Goal: Task Accomplishment & Management: Manage account settings

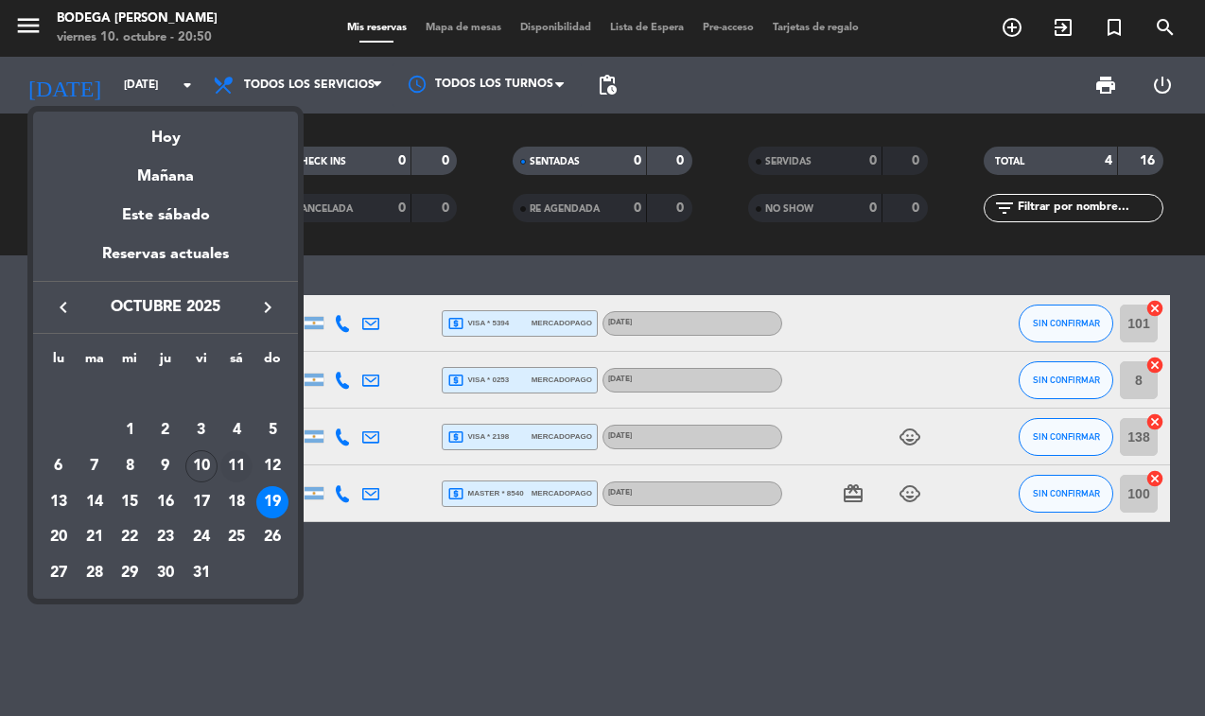
click at [242, 463] on div "11" at bounding box center [236, 466] width 32 height 32
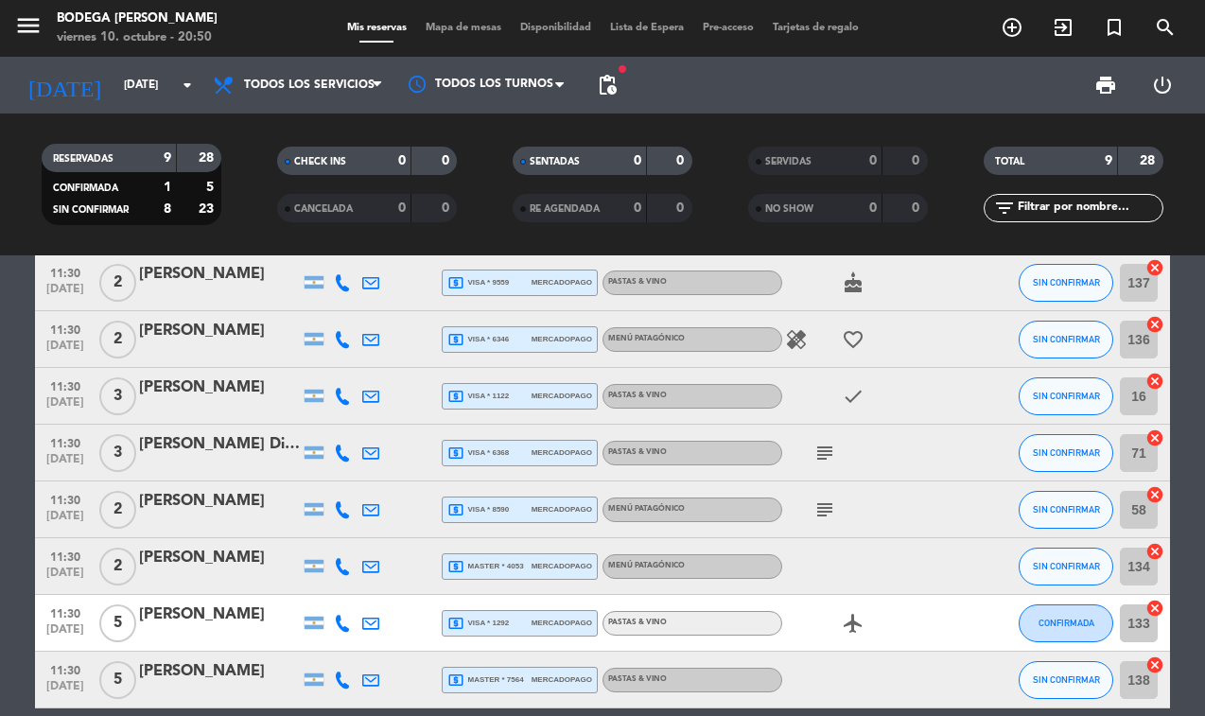
scroll to position [37, 0]
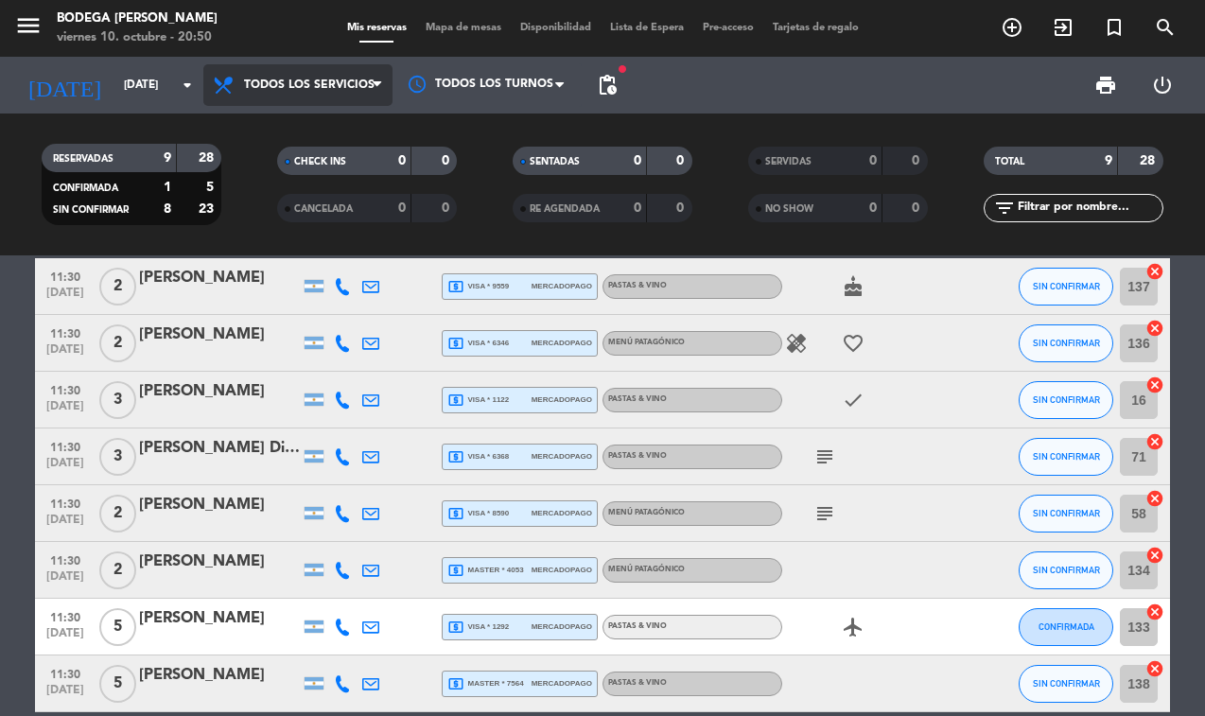
click at [351, 95] on span "Todos los servicios" at bounding box center [297, 85] width 189 height 42
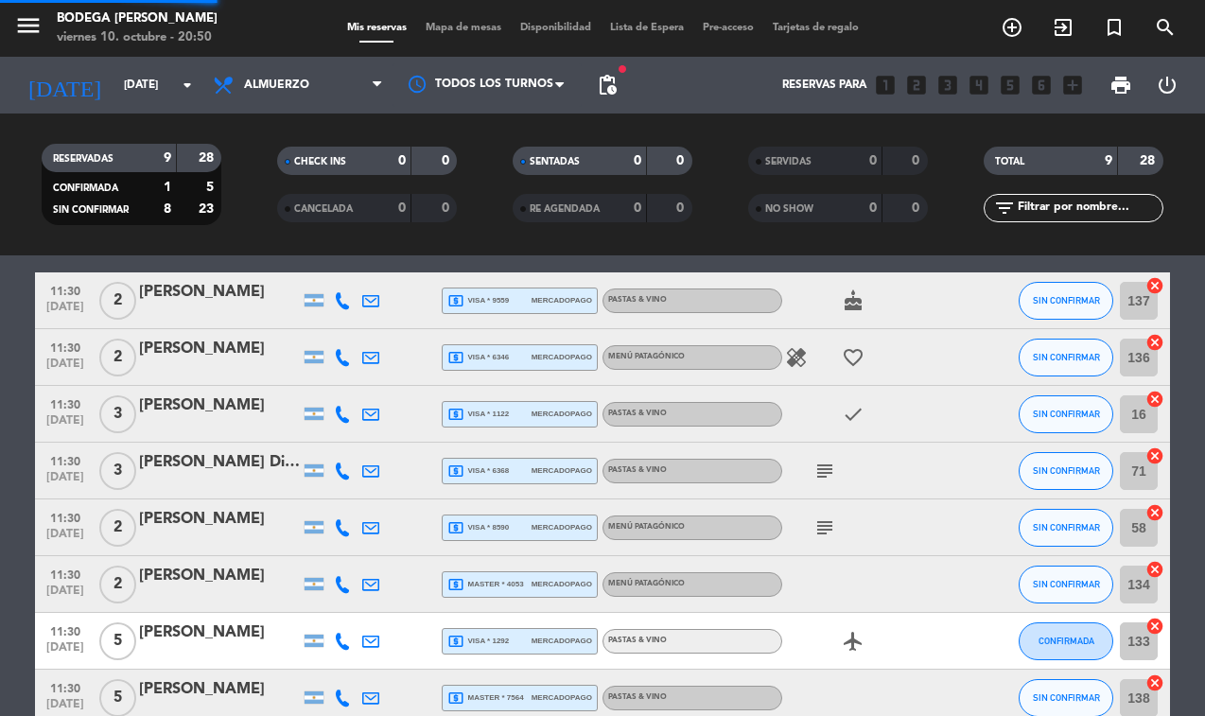
click at [324, 209] on div "menu Bodega [PERSON_NAME][DATE] 10. octubre - 20:50 Mis reservas Mapa de mesas …" at bounding box center [602, 127] width 1205 height 255
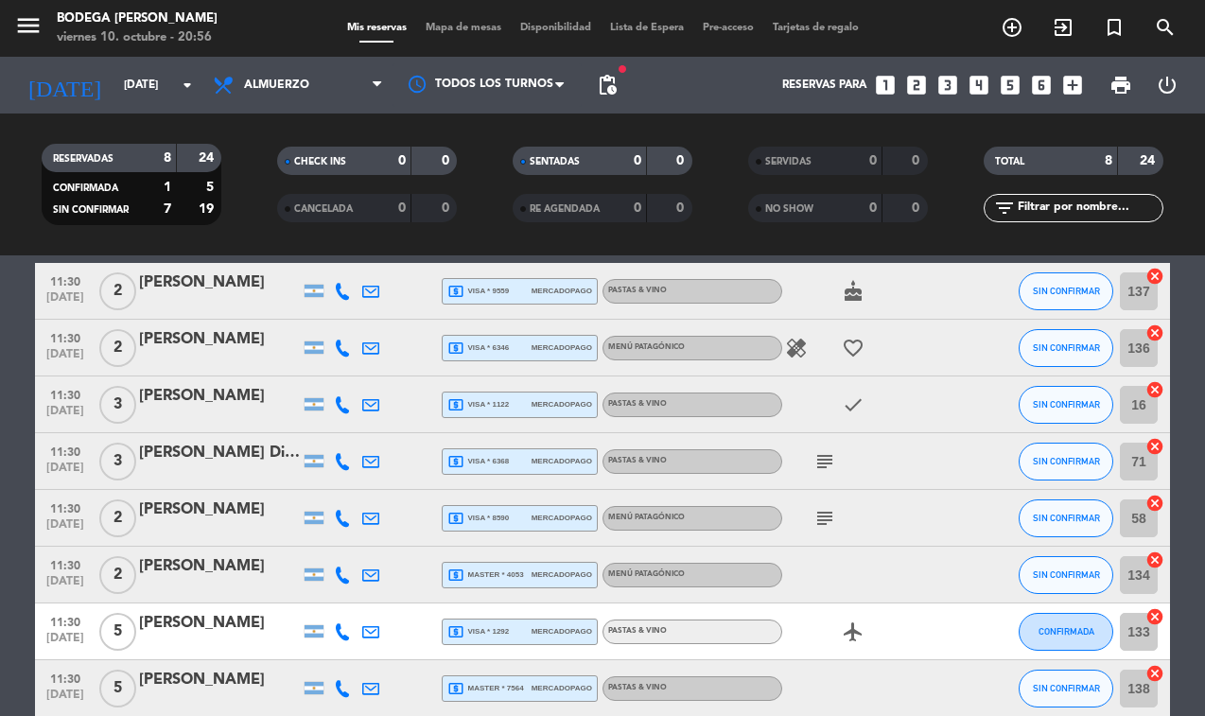
scroll to position [64, 0]
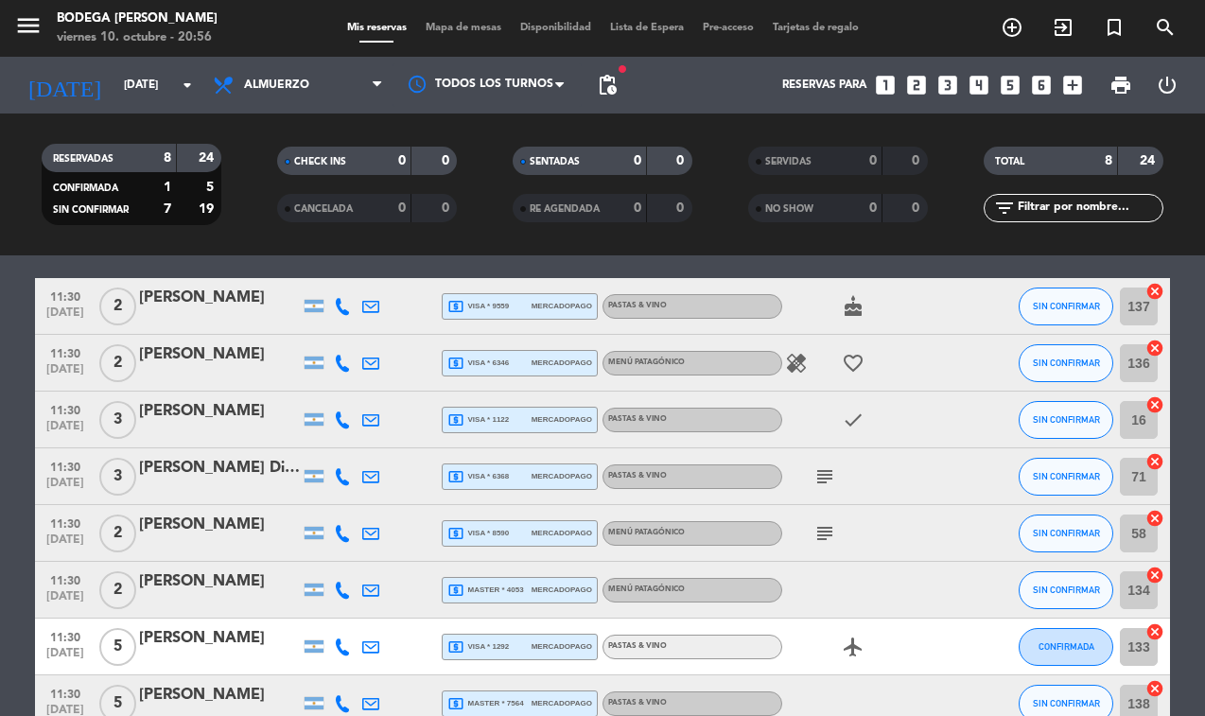
click at [1083, 210] on input "text" at bounding box center [1089, 208] width 147 height 21
click at [286, 88] on span "Almuerzo" at bounding box center [276, 85] width 65 height 13
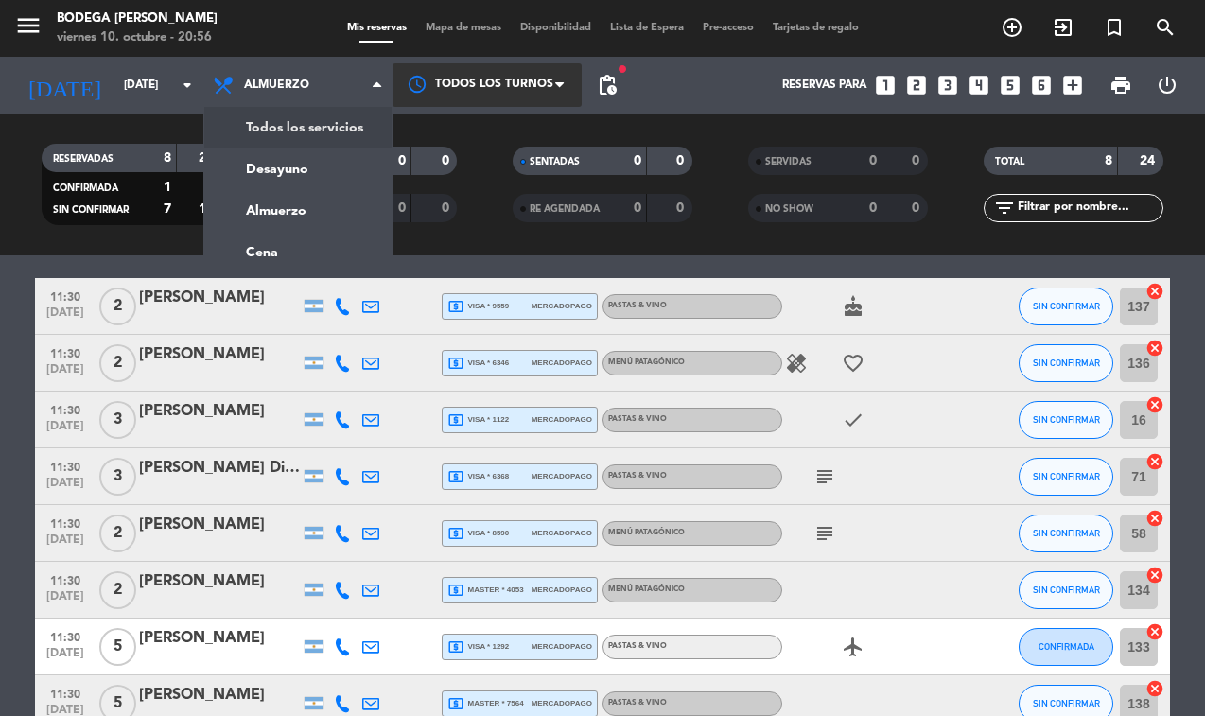
click at [447, 94] on div at bounding box center [487, 84] width 189 height 43
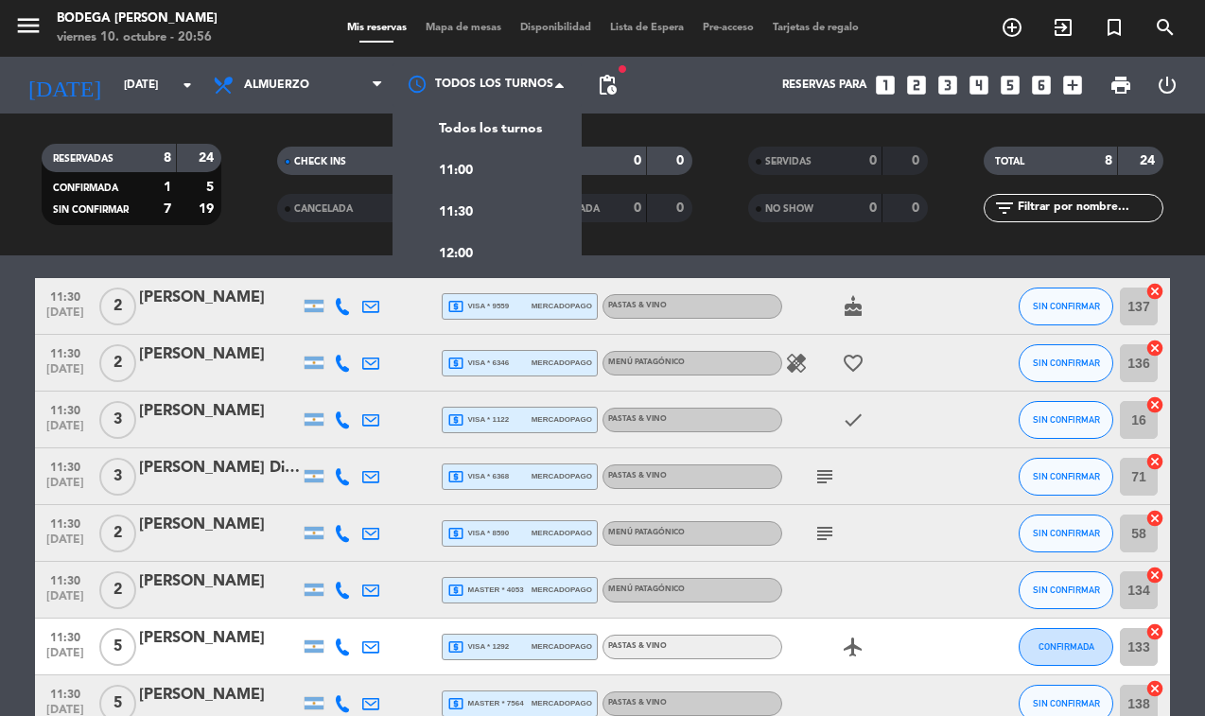
click at [668, 250] on div "RESERVADAS 8 24 CONFIRMADA 1 5 SIN CONFIRMAR 7 19 CHECK INS 0 0 CANCELADA 0 0 S…" at bounding box center [602, 185] width 1205 height 142
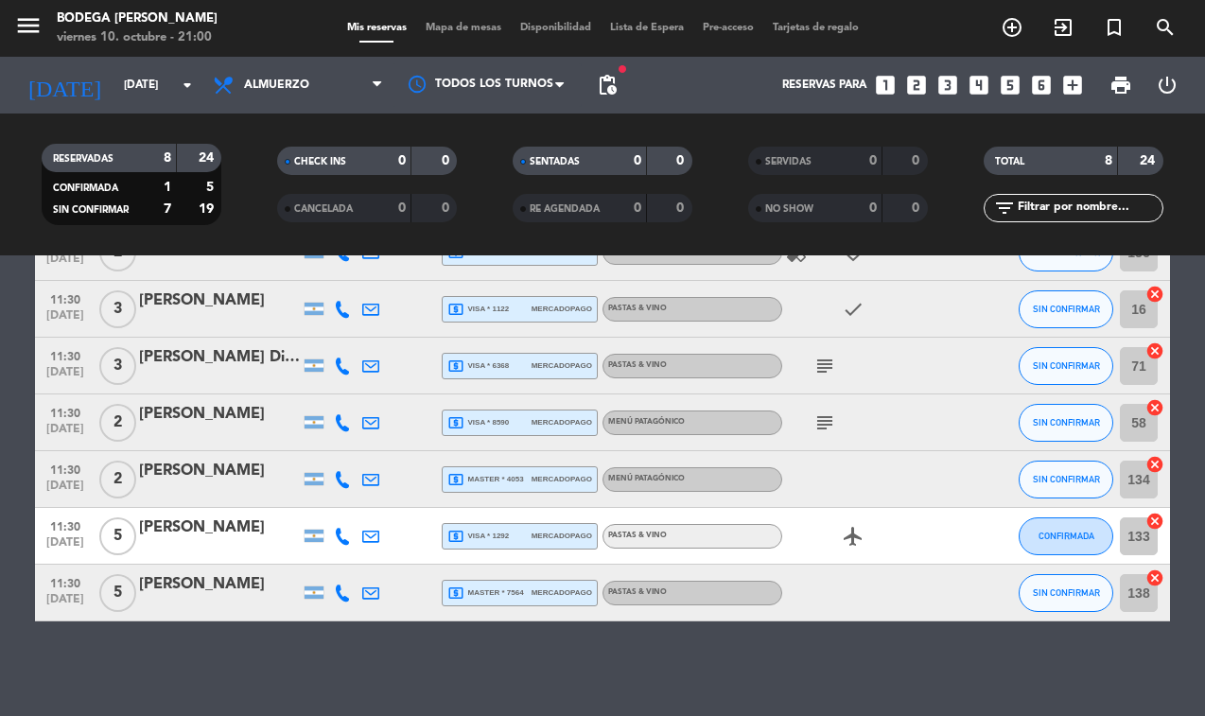
scroll to position [175, 0]
click at [325, 112] on div "Todos los servicios Desayuno Almuerzo Cena Almuerzo Todos los servicios Desayun…" at bounding box center [297, 85] width 189 height 57
click at [325, 103] on span "Almuerzo" at bounding box center [297, 85] width 189 height 42
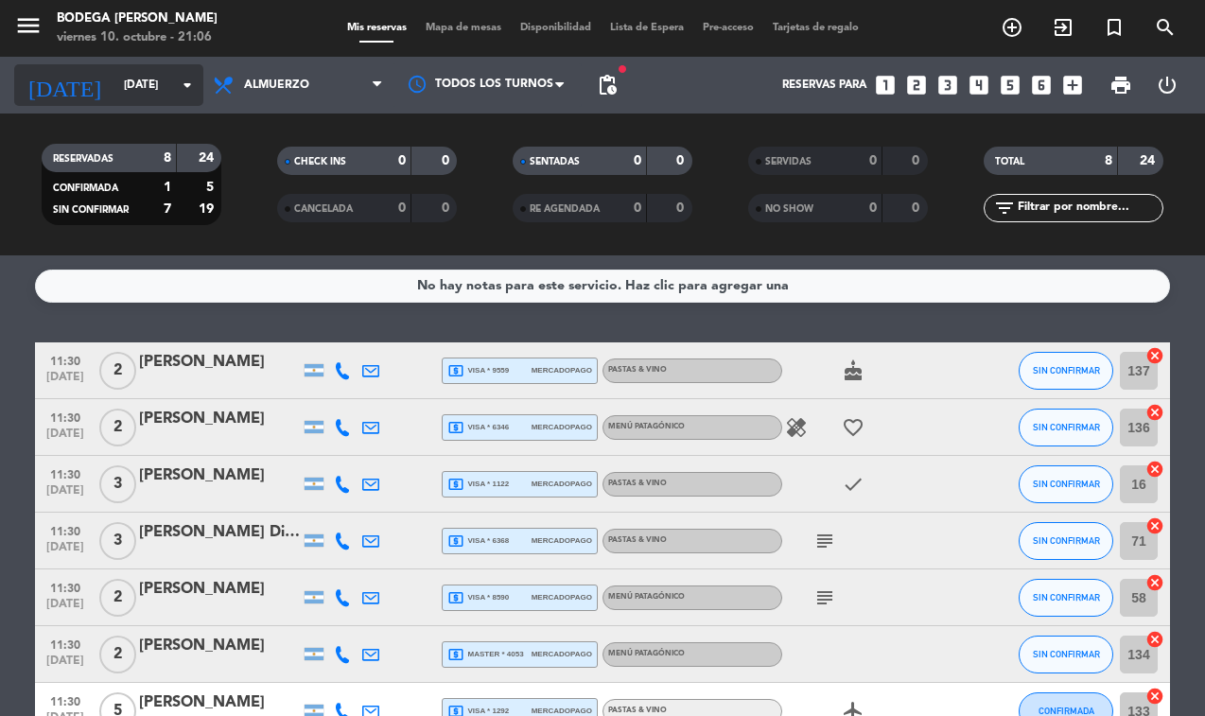
scroll to position [0, 0]
click at [170, 79] on input "[DATE]" at bounding box center [188, 85] width 149 height 32
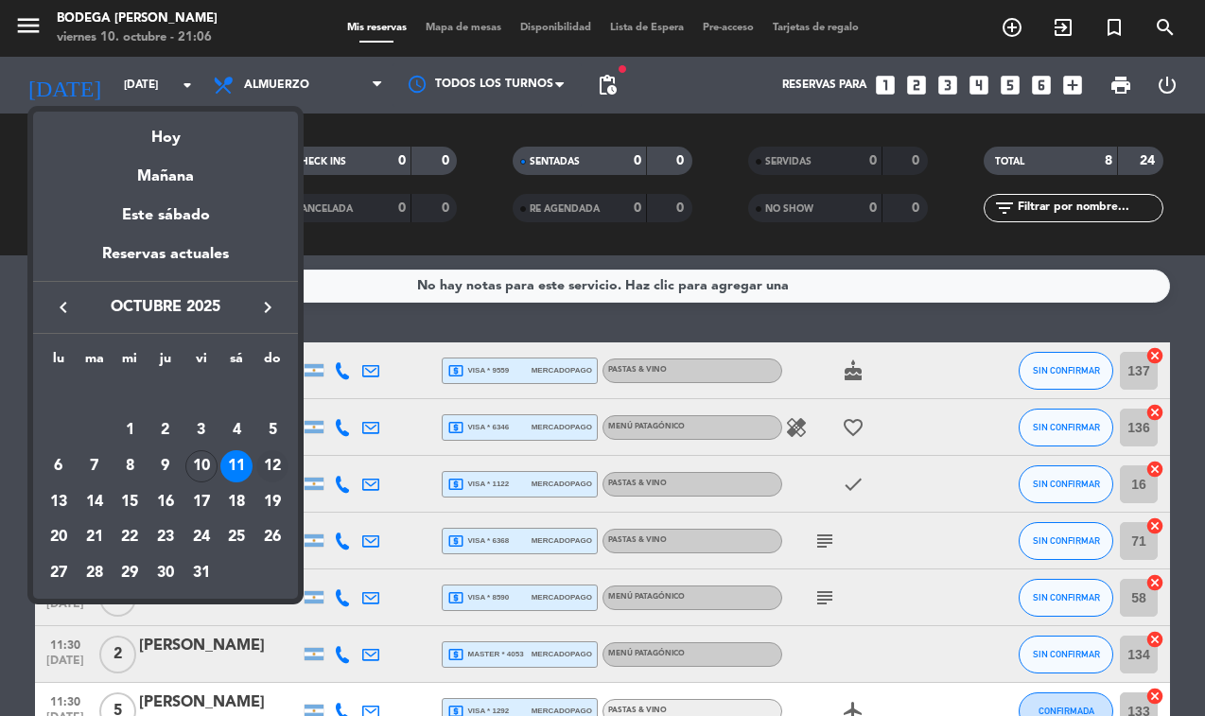
click at [276, 462] on div "12" at bounding box center [272, 466] width 32 height 32
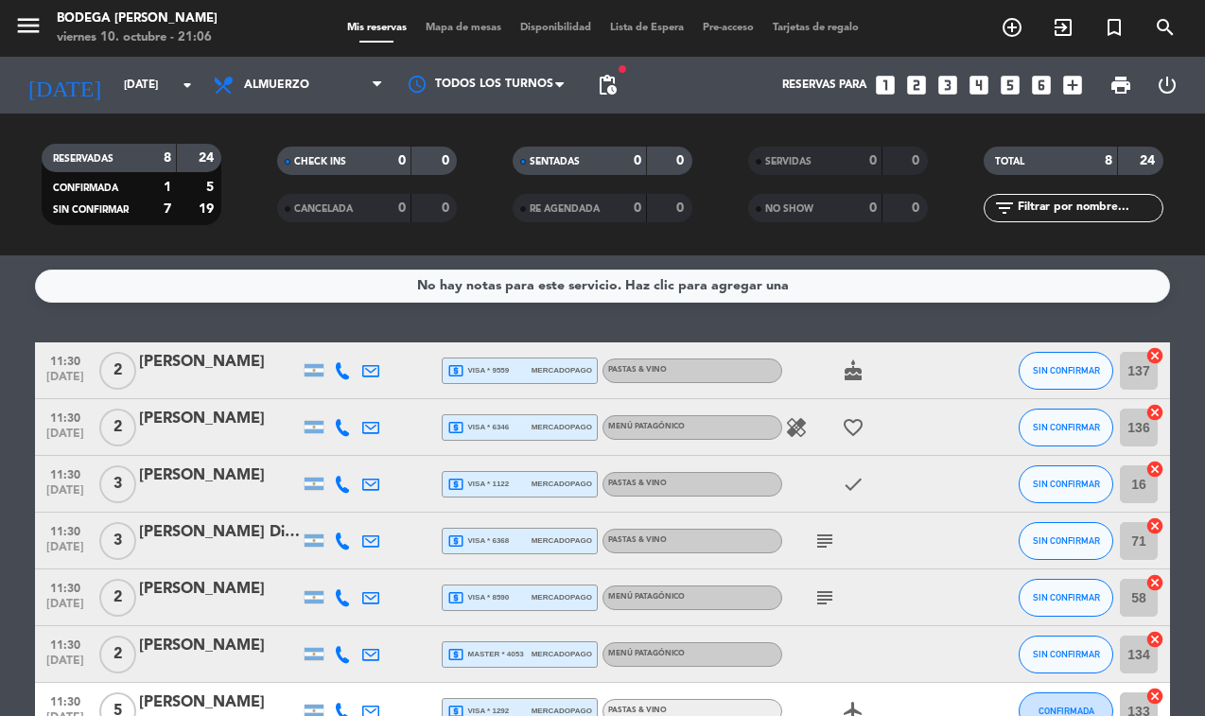
type input "[DATE]"
